Goal: Find specific page/section: Find specific page/section

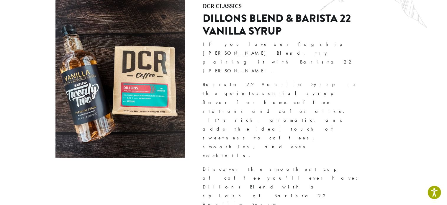
scroll to position [1309, 0]
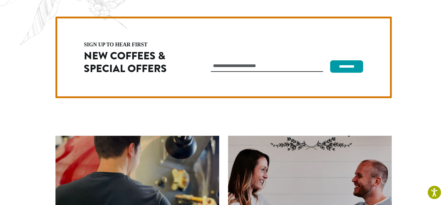
scroll to position [1667, 0]
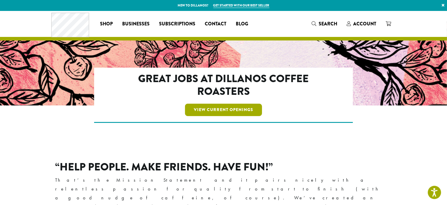
click at [204, 104] on link "View Current Openings" at bounding box center [223, 110] width 77 height 12
